Goal: Find specific page/section: Find specific page/section

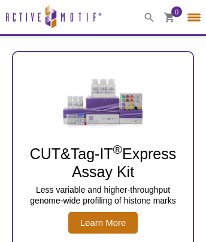
select select "[GEOGRAPHIC_DATA]"
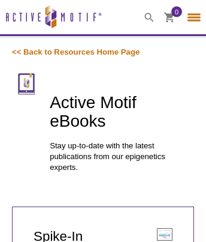
select select "[GEOGRAPHIC_DATA]"
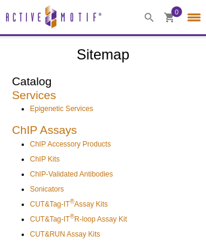
select select "[GEOGRAPHIC_DATA]"
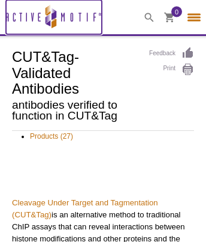
click at [54, 17] on icon at bounding box center [54, 15] width 5 height 9
